Goal: Browse casually

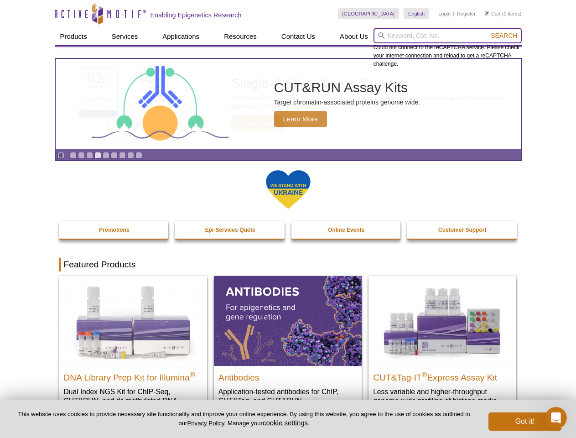
click at [447, 36] on input "search" at bounding box center [448, 36] width 148 height 16
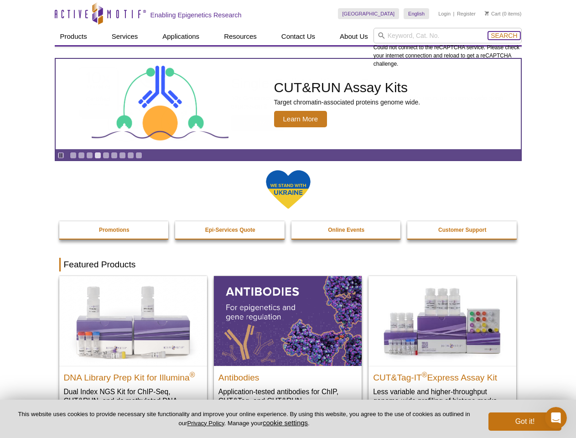
click at [504, 36] on span "Search" at bounding box center [504, 35] width 26 height 7
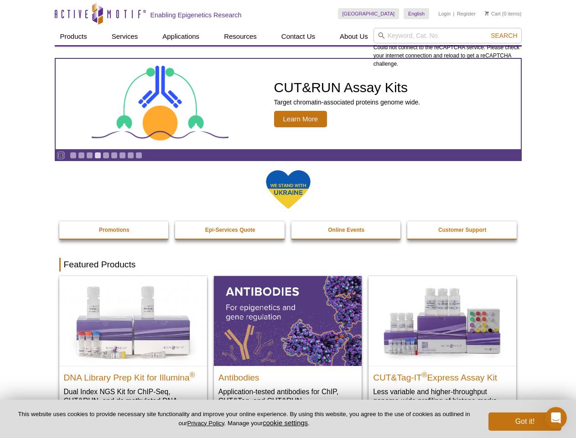
click at [61, 155] on icon "Pause" at bounding box center [61, 155] width 6 height 6
click at [73, 155] on link "Go to slide 1" at bounding box center [73, 155] width 7 height 7
click at [81, 155] on link "Go to slide 2" at bounding box center [81, 155] width 7 height 7
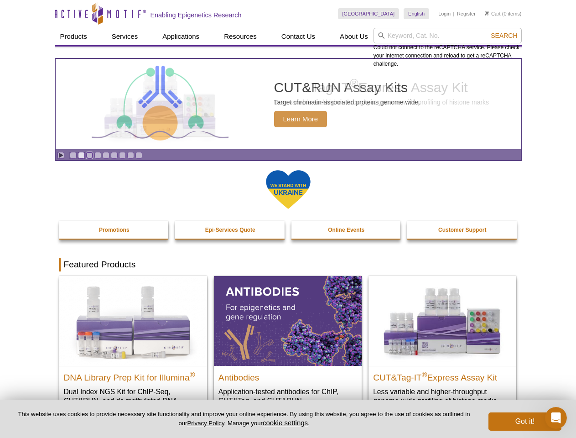
click at [89, 155] on link "Go to slide 3" at bounding box center [89, 155] width 7 height 7
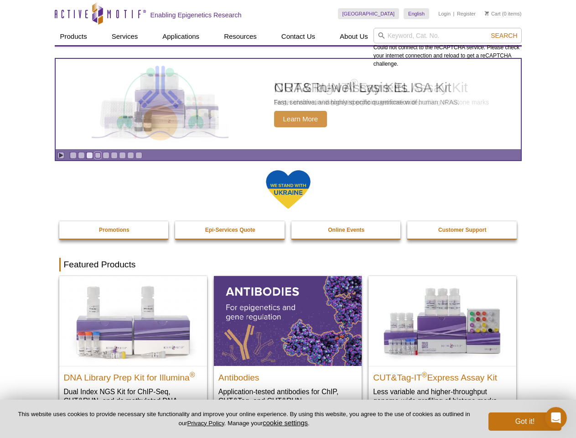
click at [98, 155] on link "Go to slide 4" at bounding box center [97, 155] width 7 height 7
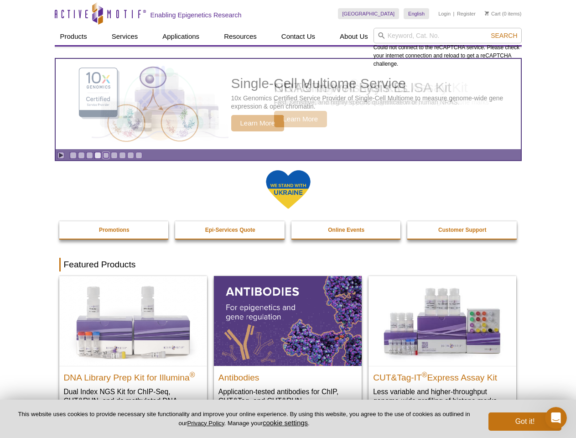
click at [106, 155] on link "Go to slide 5" at bounding box center [106, 155] width 7 height 7
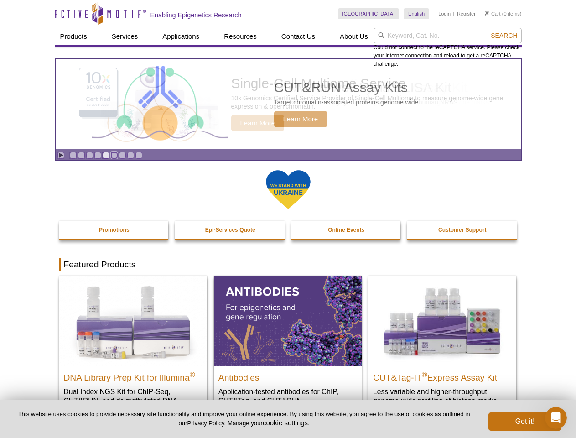
click at [114, 155] on link "Go to slide 6" at bounding box center [114, 155] width 7 height 7
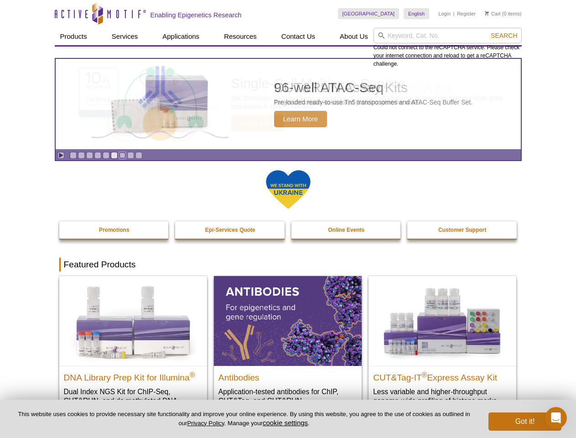
click at [122, 155] on link "Go to slide 7" at bounding box center [122, 155] width 7 height 7
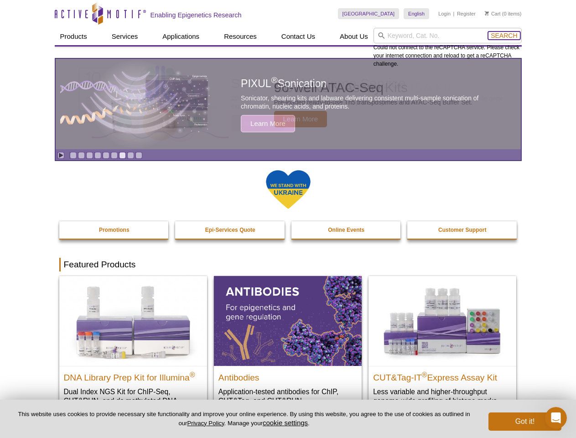
click at [504, 36] on span "Search" at bounding box center [504, 35] width 26 height 7
